Goal: Task Accomplishment & Management: Complete application form

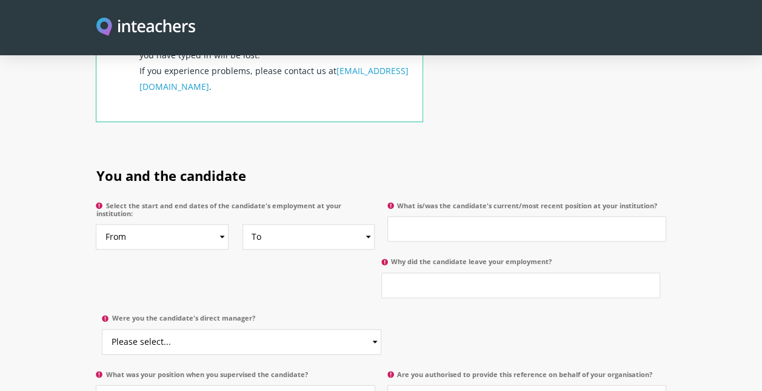
scroll to position [542, 0]
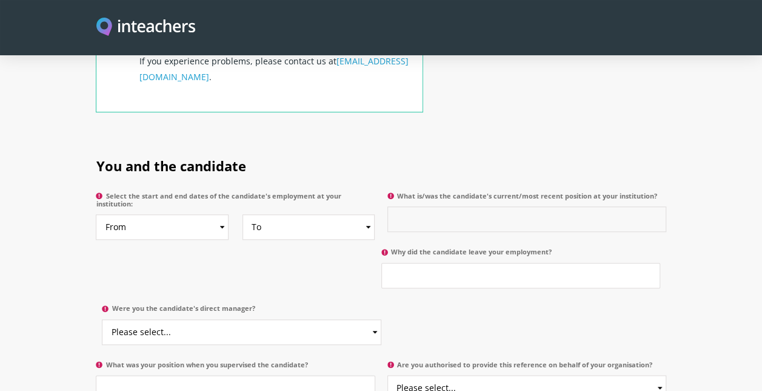
click at [411, 206] on input "What is/was the candidate's current/most recent position at your institution?" at bounding box center [526, 218] width 279 height 25
type input "Teaching Assistant"
click at [418, 263] on input "Why did the candidate leave your employment?" at bounding box center [520, 275] width 279 height 25
type input "Relocation to KSA"
click at [372, 319] on select "Please select... Yes No" at bounding box center [241, 331] width 279 height 25
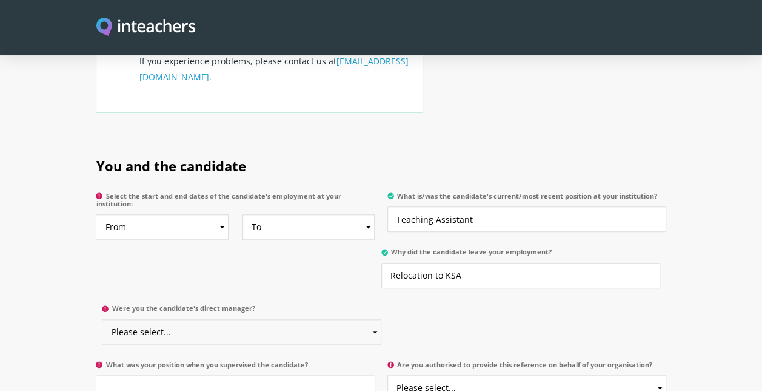
select select "Yes"
click at [102, 319] on select "Please select... Yes No" at bounding box center [241, 331] width 279 height 25
click at [367, 216] on select "To Currently 2025 2024 2023 2022 2021 2020 2019 2018 2017 2016 2015 2014 2013 2…" at bounding box center [309, 226] width 133 height 25
select select "2025"
click at [243, 214] on select "To Currently 2025 2024 2023 2022 2021 2020 2019 2018 2017 2016 2015 2014 2013 2…" at bounding box center [309, 226] width 133 height 25
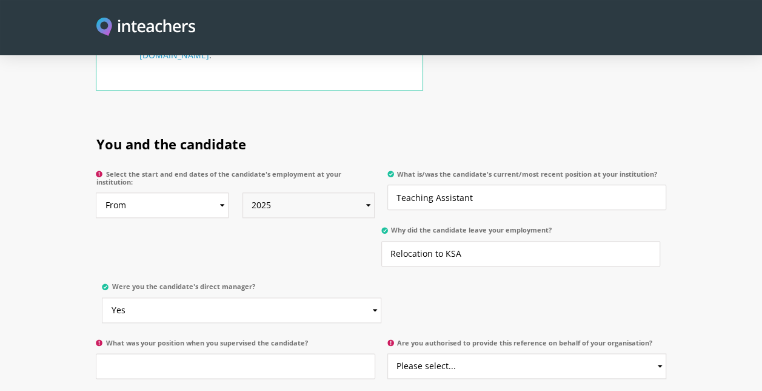
scroll to position [568, 0]
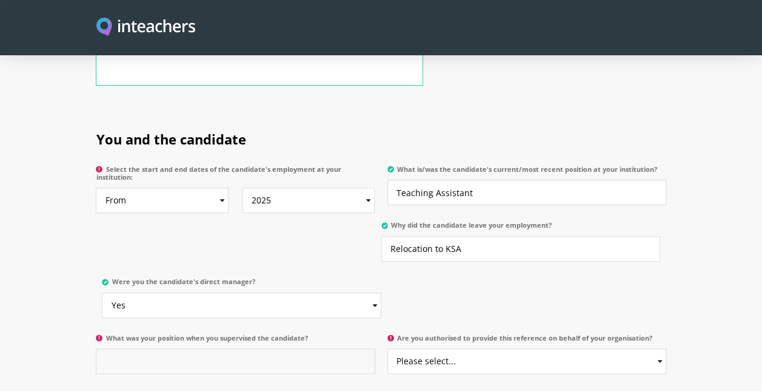
click at [238, 348] on input "What was your position when you supervised the candidate?" at bounding box center [235, 360] width 279 height 25
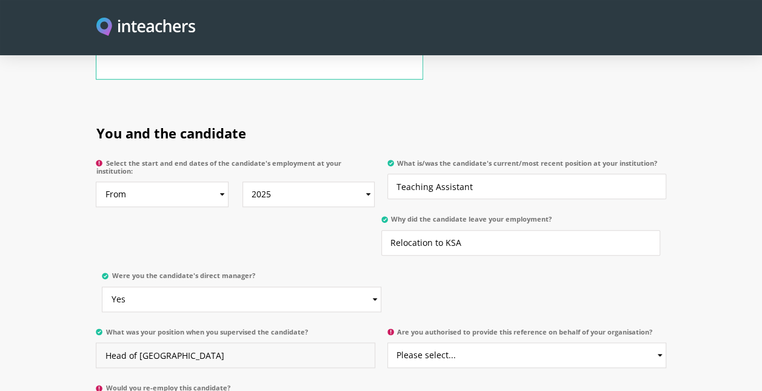
scroll to position [588, 0]
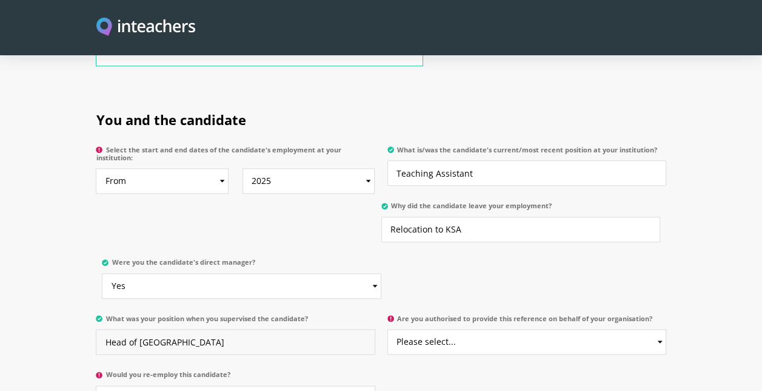
type input "Head of [GEOGRAPHIC_DATA]"
click at [653, 329] on select "Please select... Yes No" at bounding box center [526, 341] width 279 height 25
select select "Yes"
click at [387, 329] on select "Please select... Yes No" at bounding box center [526, 341] width 279 height 25
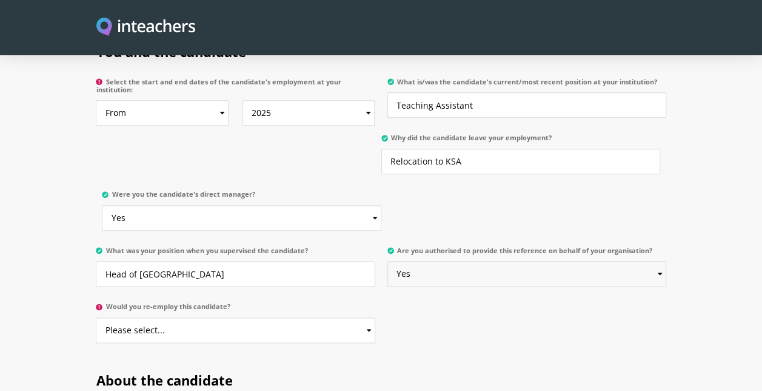
scroll to position [656, 0]
click at [359, 317] on select "Please select... Yes No" at bounding box center [235, 329] width 279 height 25
select select "Yes"
click at [96, 317] on select "Please select... Yes No" at bounding box center [235, 329] width 279 height 25
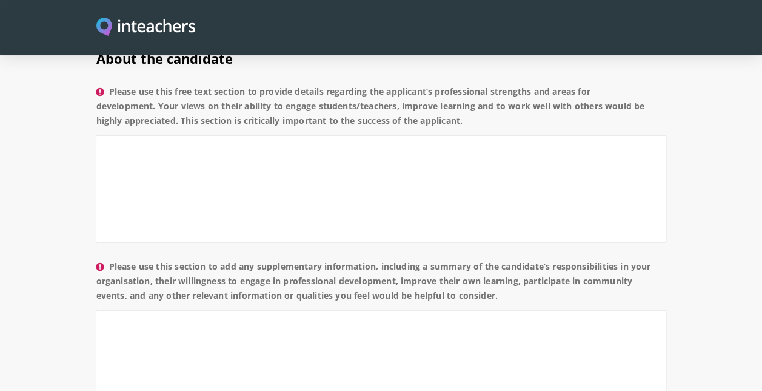
scroll to position [978, 0]
click at [337, 331] on textarea "Please use this section to add any supplementary information, including a summa…" at bounding box center [381, 363] width 570 height 108
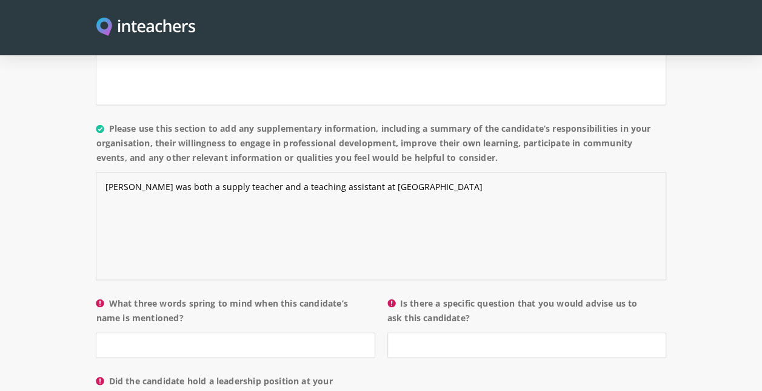
scroll to position [1116, 0]
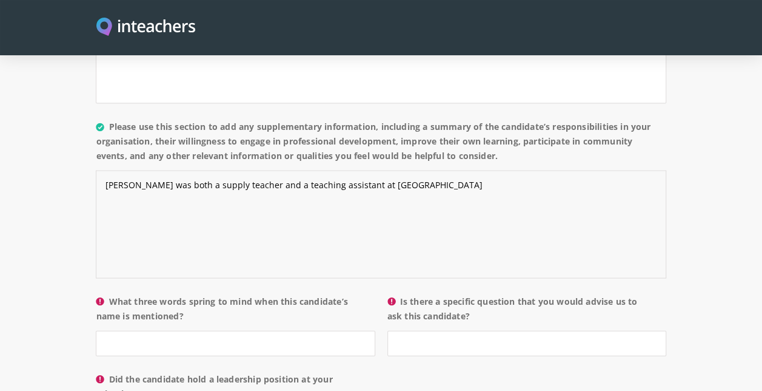
type textarea "[PERSON_NAME] was both a supply teacher and a teaching assistant at [GEOGRAPHIC…"
click at [309, 330] on input "What three words spring to mind when this candidate’s name is mentioned?" at bounding box center [235, 342] width 279 height 25
click at [347, 330] on input "calm, kind, reflective" at bounding box center [235, 342] width 279 height 25
type input "calm, kind, reflective"
click at [424, 330] on input "Is there a specific question that you would advise us to ask this candidate?" at bounding box center [526, 342] width 279 height 25
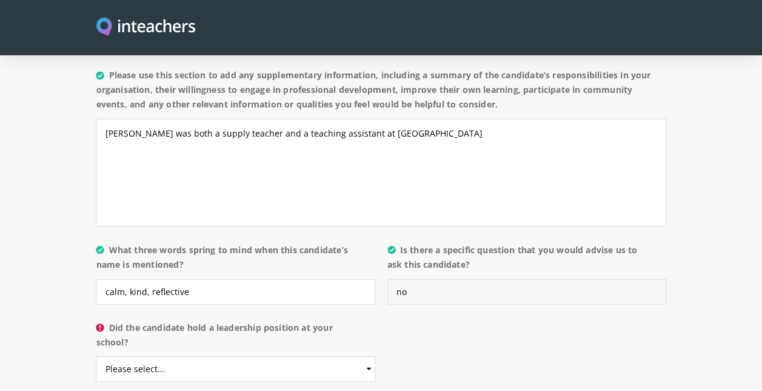
scroll to position [1167, 0]
type input "no"
click at [268, 364] on select "Please select... Yes No" at bounding box center [235, 369] width 279 height 25
select select "No"
click at [96, 357] on select "Please select... Yes No" at bounding box center [235, 369] width 279 height 25
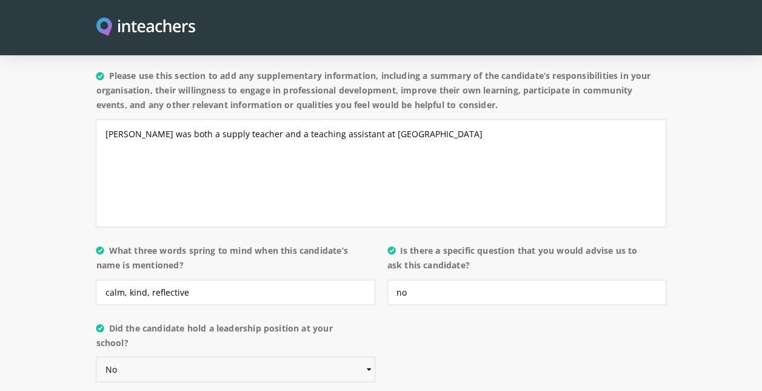
scroll to position [1182, 0]
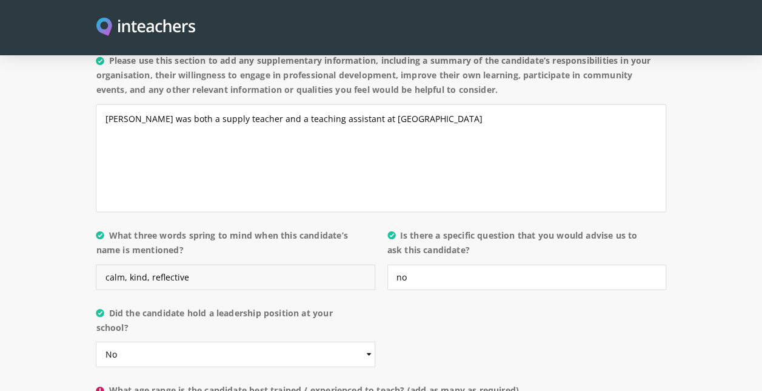
click at [107, 264] on input "calm, kind, reflective" at bounding box center [235, 276] width 279 height 25
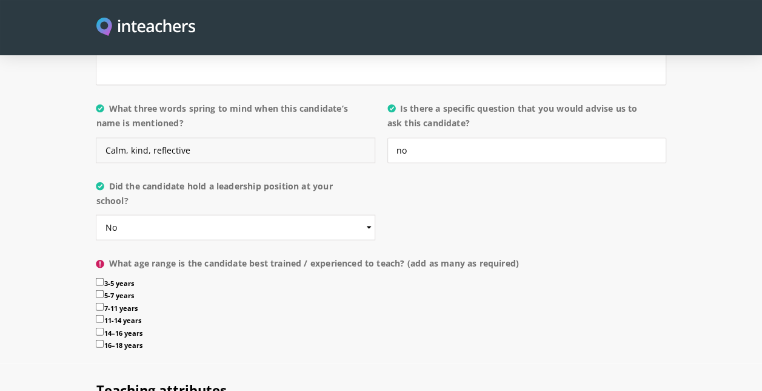
scroll to position [1309, 0]
type input "Calm, kind, reflective"
click at [99, 277] on input "3-5 years" at bounding box center [100, 281] width 8 height 8
checkbox input "true"
click at [101, 289] on input "5-7 years" at bounding box center [100, 293] width 8 height 8
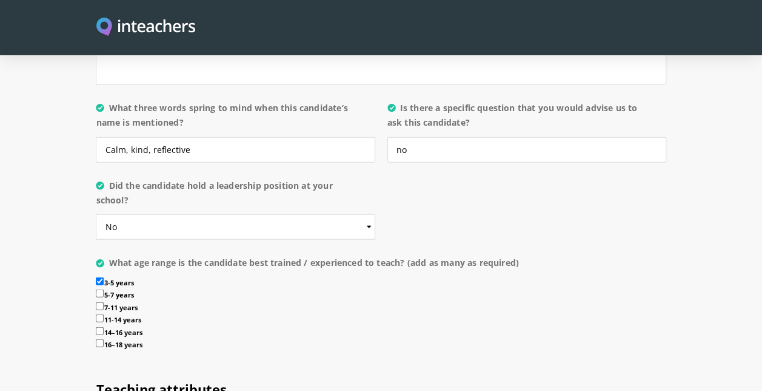
checkbox input "true"
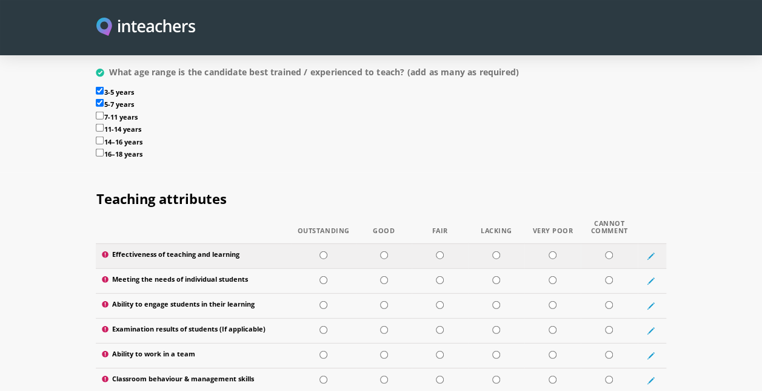
scroll to position [1500, 0]
click at [386, 250] on input "radio" at bounding box center [384, 254] width 8 height 8
radio input "true"
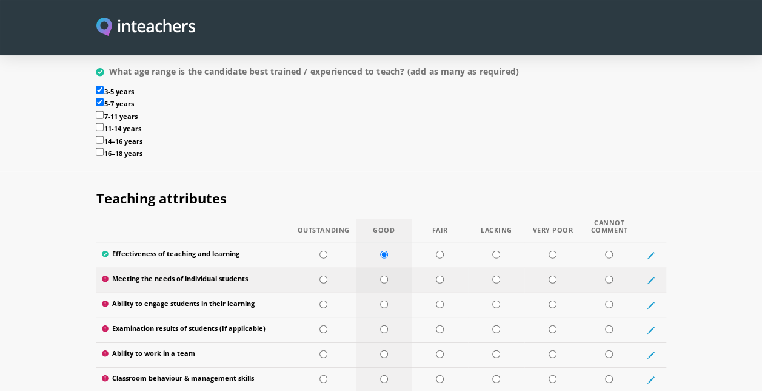
click at [385, 275] on input "radio" at bounding box center [384, 279] width 8 height 8
radio input "true"
click at [382, 300] on input "radio" at bounding box center [384, 304] width 8 height 8
radio input "true"
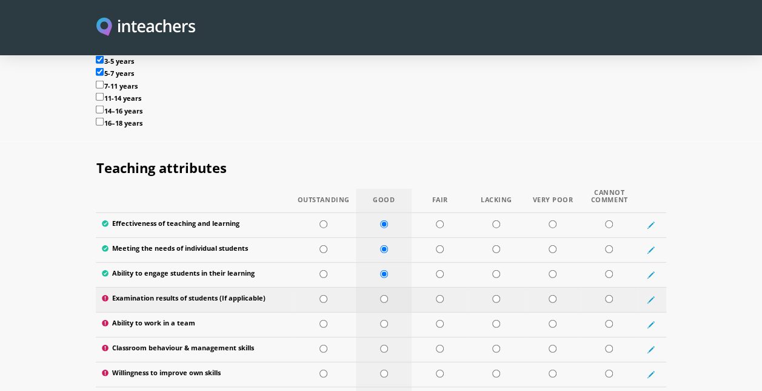
scroll to position [1531, 0]
click at [605, 294] on input "radio" at bounding box center [609, 298] width 8 height 8
radio input "true"
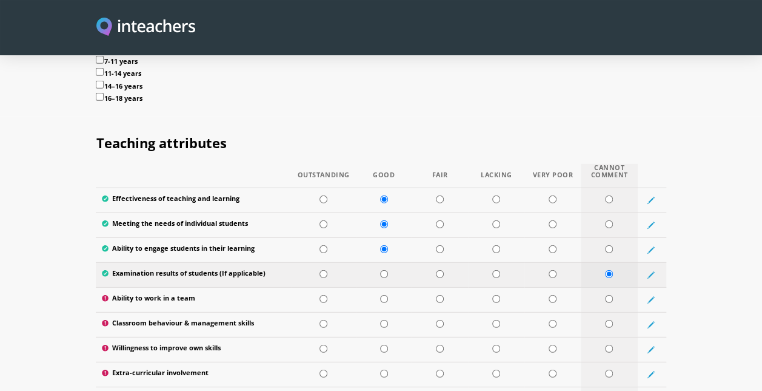
scroll to position [1559, 0]
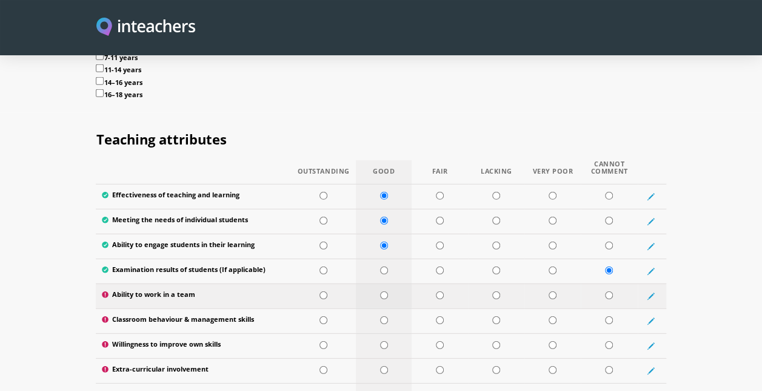
click at [384, 291] on input "radio" at bounding box center [384, 295] width 8 height 8
radio input "true"
click at [382, 316] on input "radio" at bounding box center [384, 320] width 8 height 8
radio input "true"
click at [382, 341] on input "radio" at bounding box center [384, 345] width 8 height 8
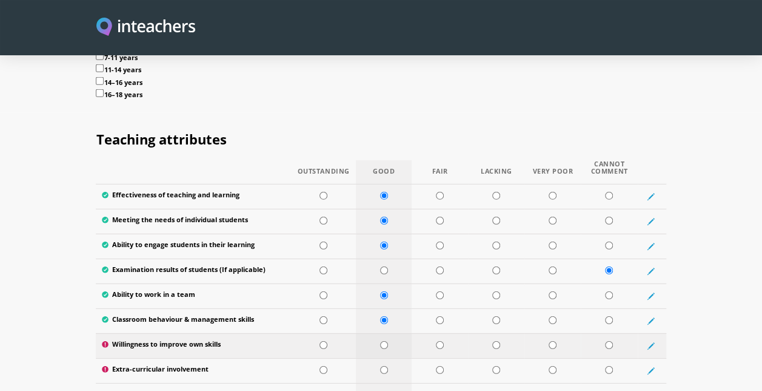
radio input "true"
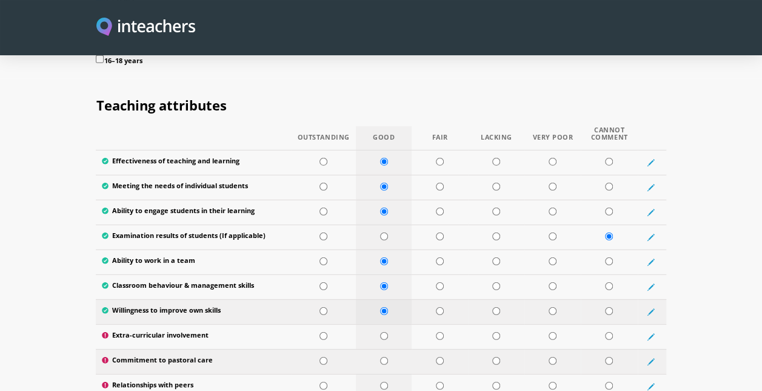
scroll to position [1602, 0]
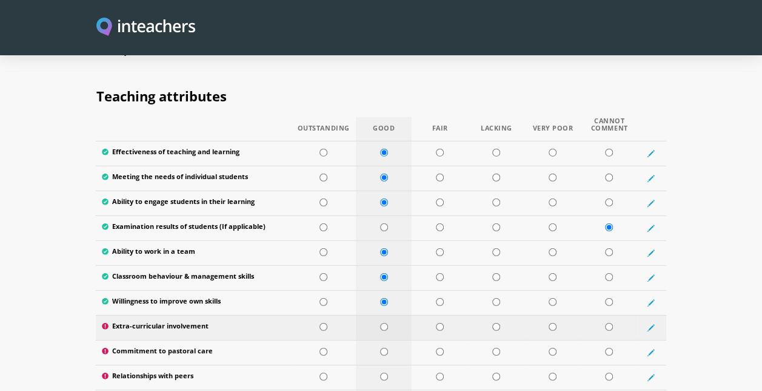
click at [382, 323] on input "radio" at bounding box center [384, 327] width 8 height 8
radio input "true"
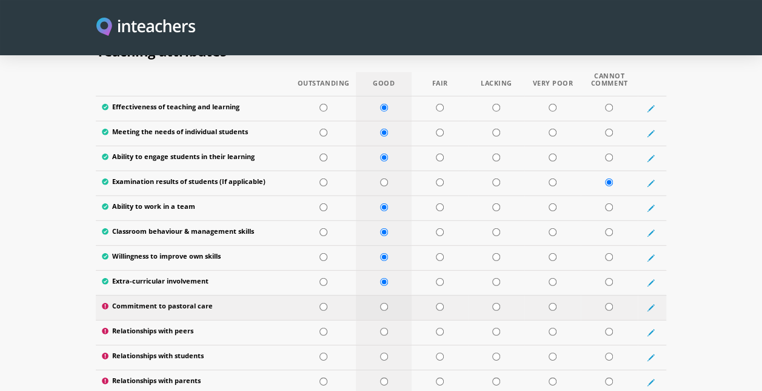
click at [379, 295] on td at bounding box center [384, 307] width 56 height 25
radio input "true"
click at [381, 327] on input "radio" at bounding box center [384, 331] width 8 height 8
radio input "true"
click at [383, 352] on input "radio" at bounding box center [384, 356] width 8 height 8
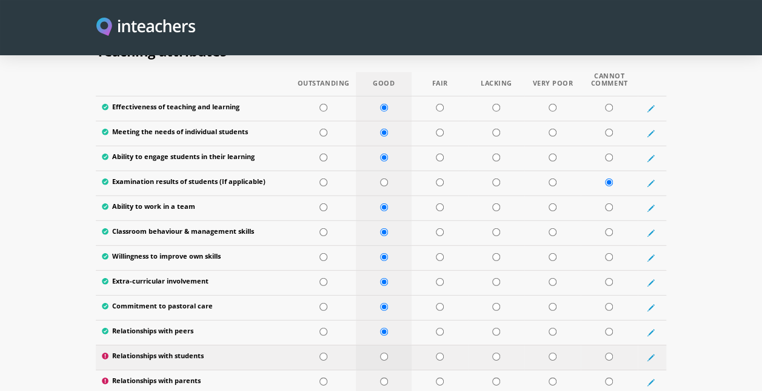
radio input "true"
click at [382, 377] on input "radio" at bounding box center [384, 381] width 8 height 8
radio input "true"
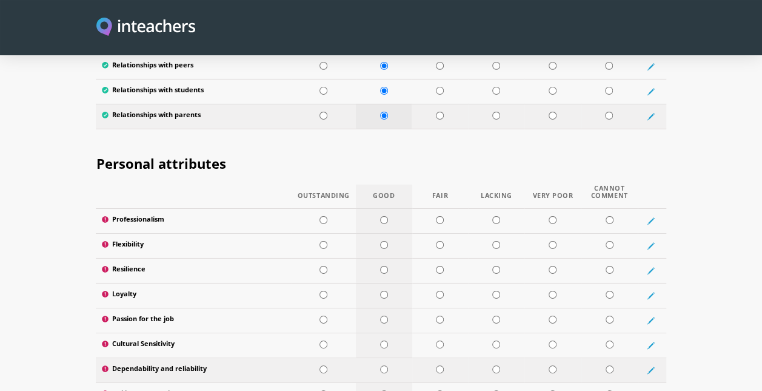
scroll to position [1913, 0]
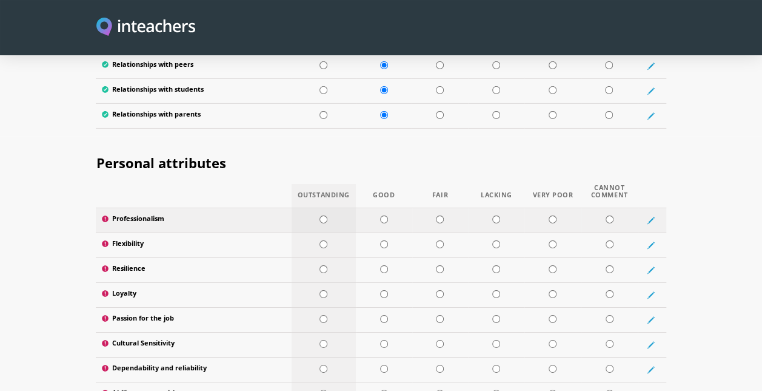
click at [321, 215] on input "radio" at bounding box center [324, 219] width 8 height 8
radio input "true"
click at [324, 240] on input "radio" at bounding box center [324, 244] width 8 height 8
radio input "true"
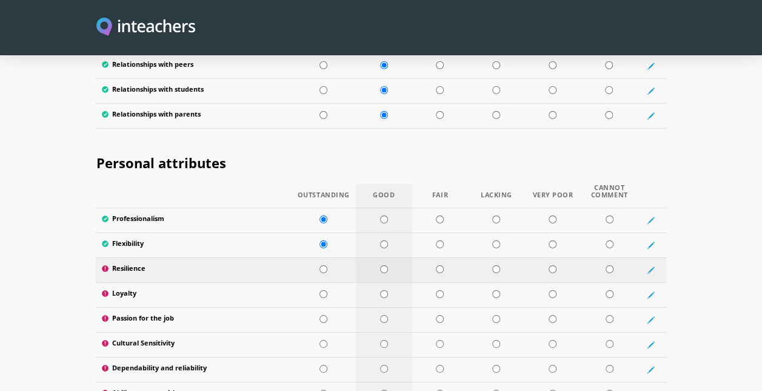
click at [382, 265] on input "radio" at bounding box center [384, 269] width 8 height 8
radio input "true"
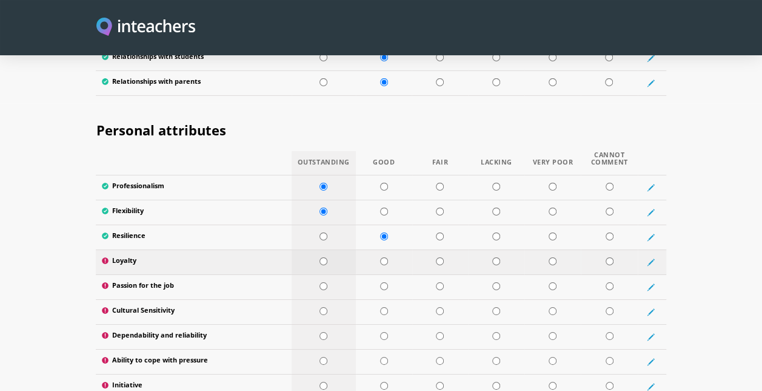
click at [320, 257] on input "radio" at bounding box center [324, 261] width 8 height 8
radio input "true"
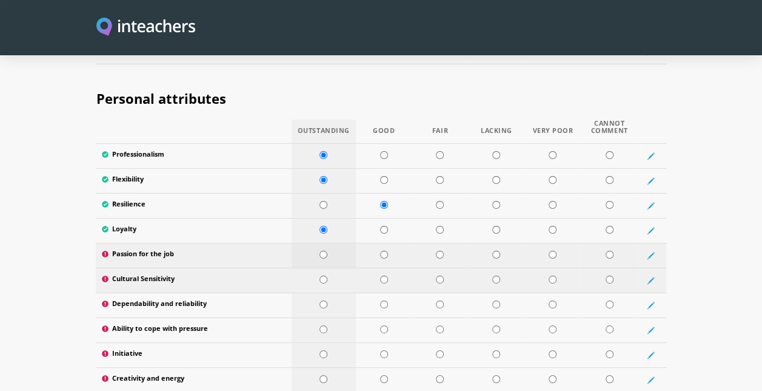
scroll to position [1998, 0]
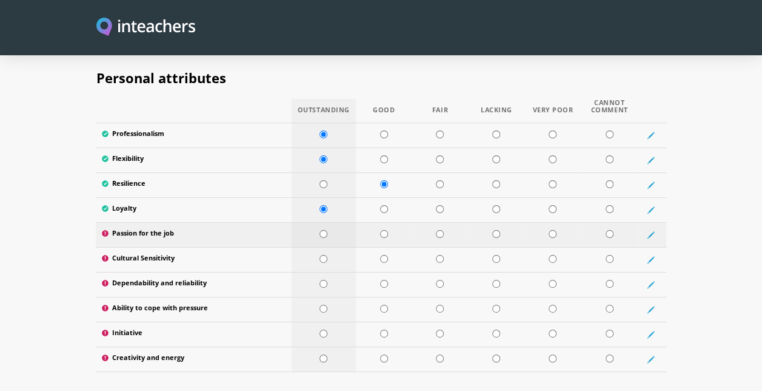
click at [324, 230] on input "radio" at bounding box center [324, 234] width 8 height 8
radio input "true"
click at [325, 255] on input "radio" at bounding box center [324, 259] width 8 height 8
radio input "true"
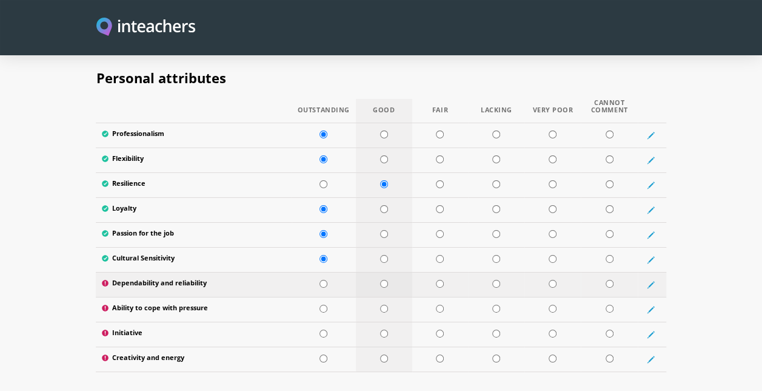
click at [383, 280] on input "radio" at bounding box center [384, 284] width 8 height 8
radio input "true"
click at [381, 304] on input "radio" at bounding box center [384, 308] width 8 height 8
radio input "true"
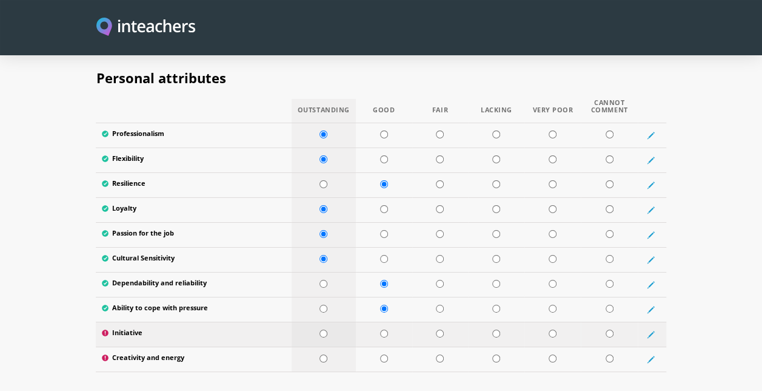
click at [320, 329] on input "radio" at bounding box center [324, 333] width 8 height 8
radio input "true"
click at [382, 354] on input "radio" at bounding box center [384, 358] width 8 height 8
radio input "true"
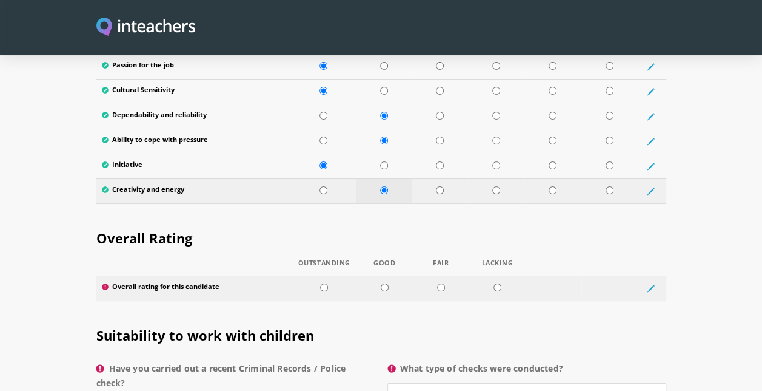
scroll to position [2167, 0]
click at [383, 283] on input "radio" at bounding box center [385, 287] width 8 height 8
radio input "true"
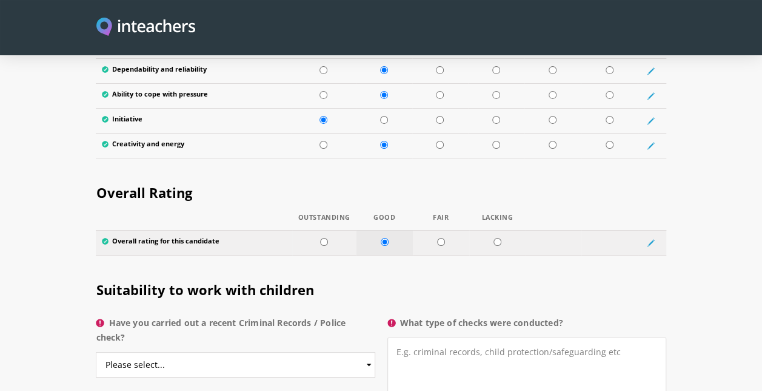
scroll to position [2249, 0]
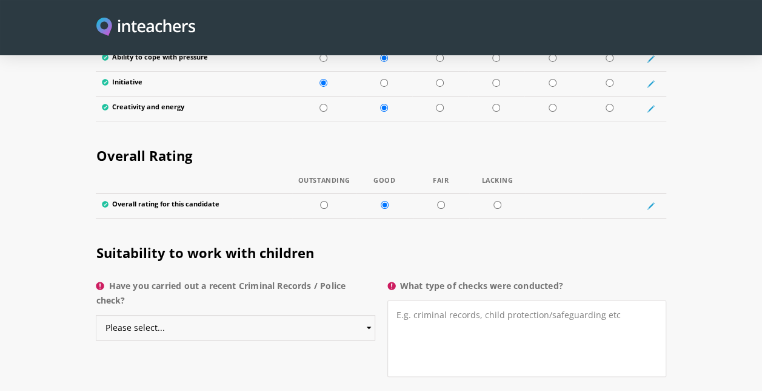
click at [367, 315] on select "Please select... Yes No Do not know" at bounding box center [235, 327] width 279 height 25
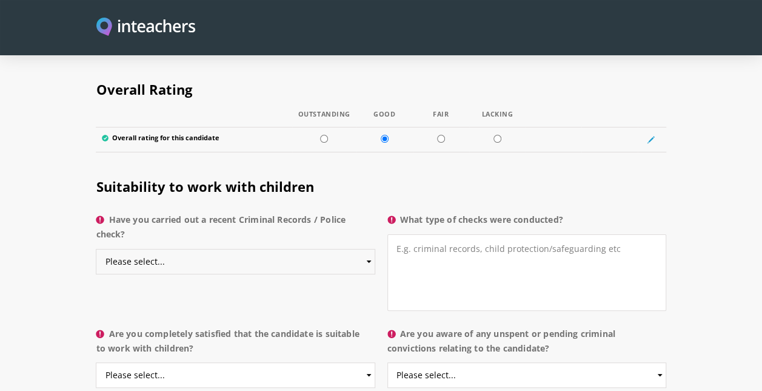
scroll to position [2330, 0]
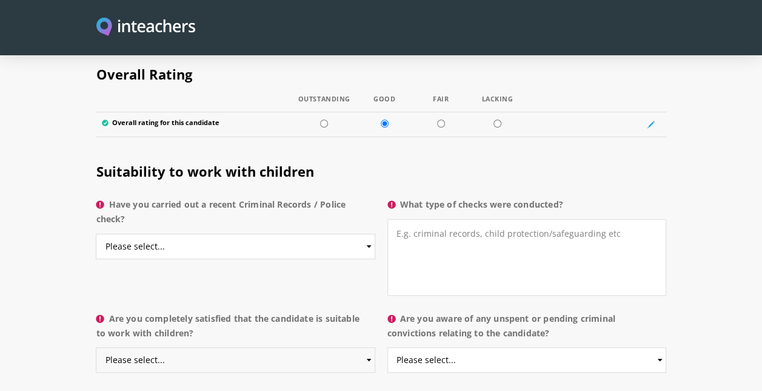
click at [367, 347] on select "Please select... Yes No Do not know" at bounding box center [235, 359] width 279 height 25
select select "Yes"
click at [96, 347] on select "Please select... Yes No Do not know" at bounding box center [235, 359] width 279 height 25
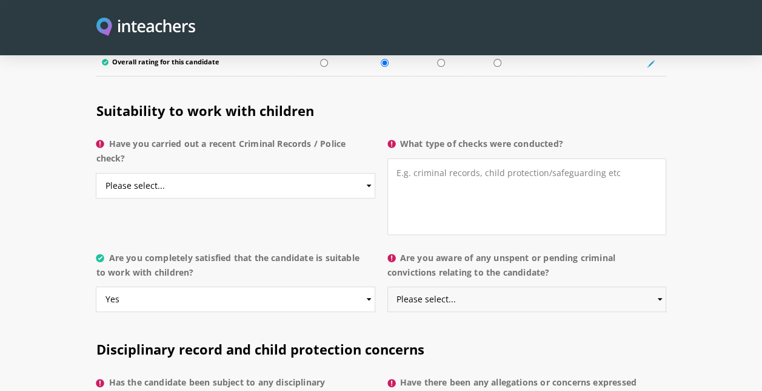
click at [599, 286] on select "Please select... Yes No Do not know" at bounding box center [526, 298] width 279 height 25
select select "No"
click at [387, 286] on select "Please select... Yes No Do not know" at bounding box center [526, 298] width 279 height 25
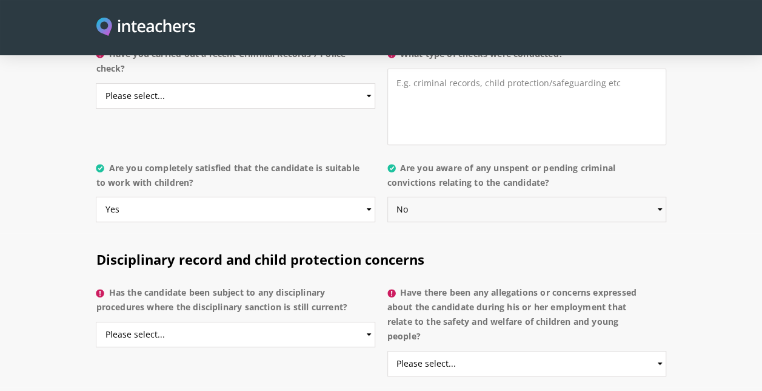
scroll to position [2482, 0]
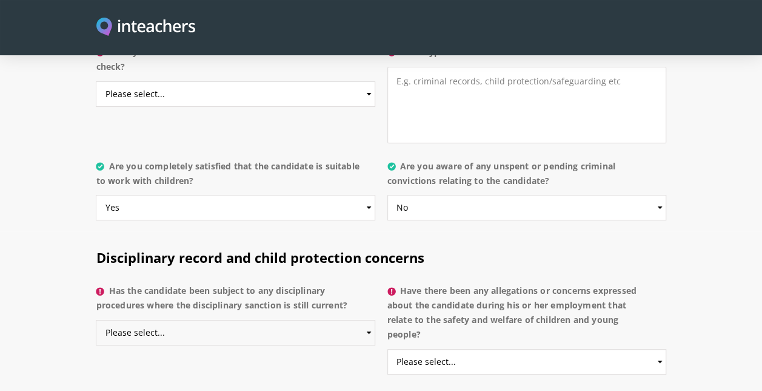
click at [363, 320] on select "Please select... Yes No Do not know" at bounding box center [235, 332] width 279 height 25
select select "No"
click at [96, 320] on select "Please select... Yes No Do not know" at bounding box center [235, 332] width 279 height 25
click at [648, 349] on select "Please select... Yes No Do not know" at bounding box center [526, 361] width 279 height 25
select select "No"
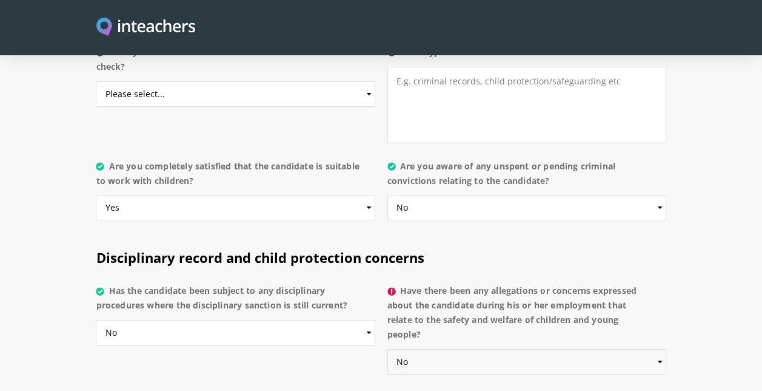
click at [387, 349] on select "Please select... Yes No Do not know" at bounding box center [526, 361] width 279 height 25
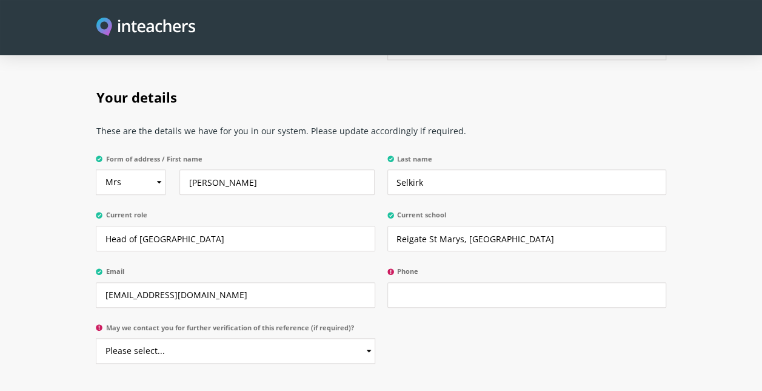
scroll to position [2819, 0]
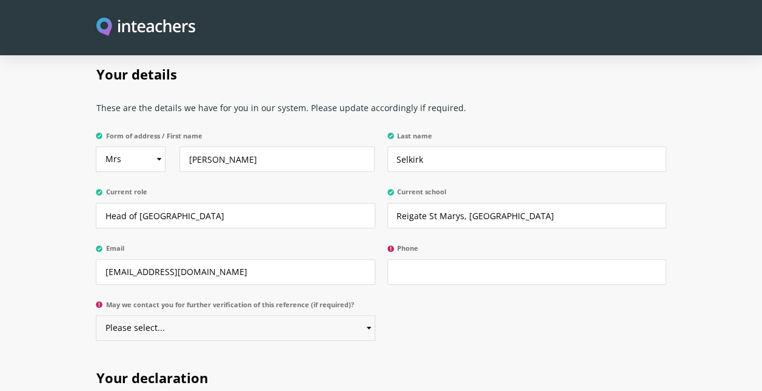
click at [362, 315] on select "Please select... Yes No" at bounding box center [235, 327] width 279 height 25
select select "Yes"
click at [96, 315] on select "Please select... Yes No" at bounding box center [235, 327] width 279 height 25
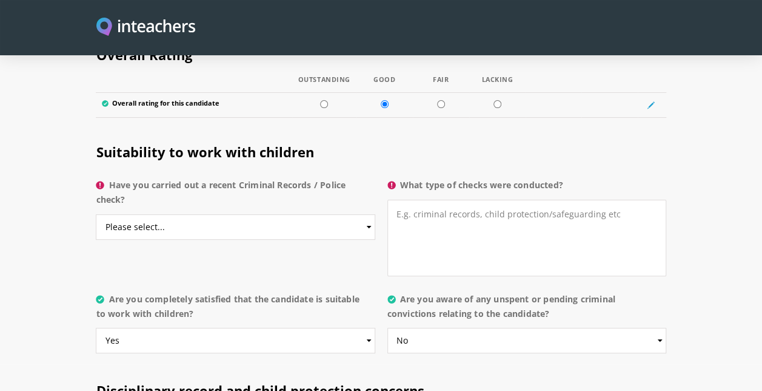
scroll to position [2333, 0]
